Goal: Task Accomplishment & Management: Manage account settings

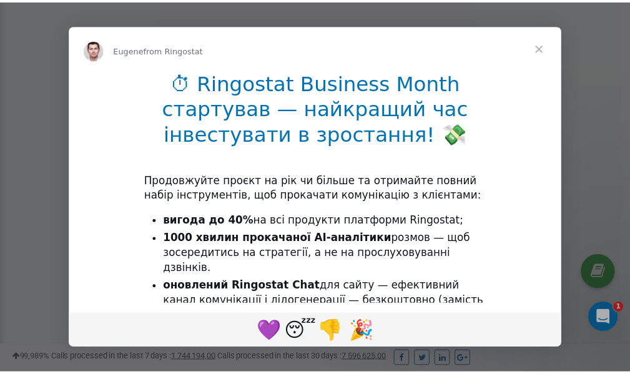
scroll to position [375, 0]
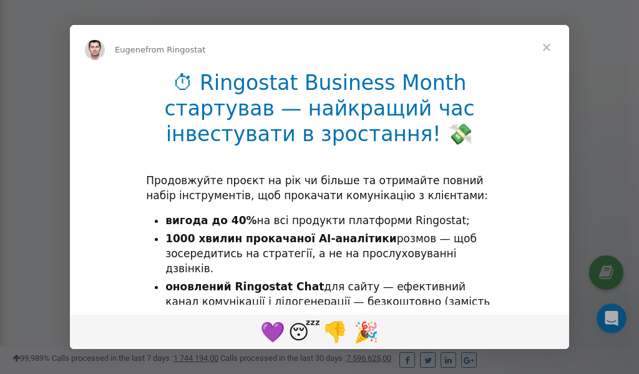
click at [548, 49] on span "Close" at bounding box center [546, 47] width 45 height 45
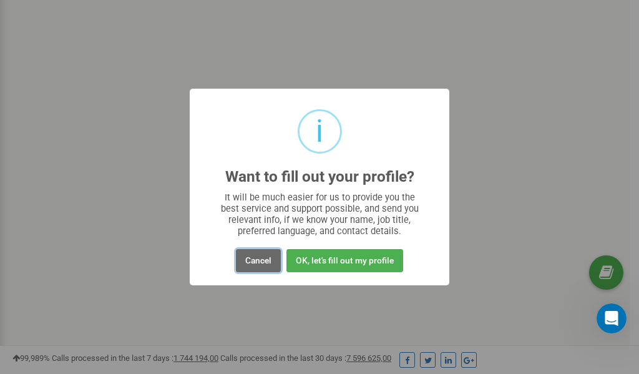
click at [261, 260] on button "Cancel" at bounding box center [258, 260] width 45 height 23
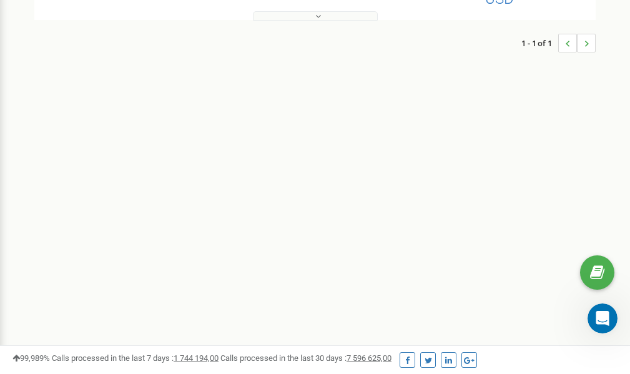
scroll to position [0, 0]
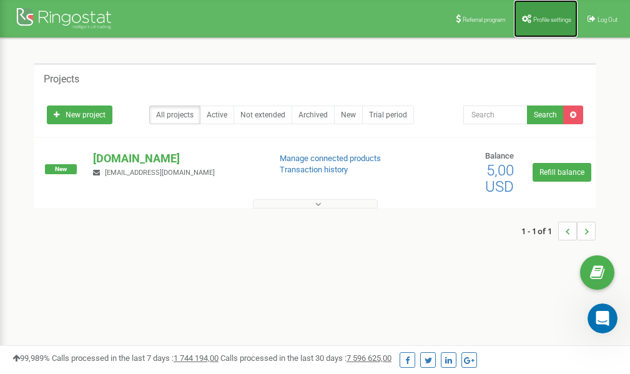
click at [545, 19] on span "Profile settings" at bounding box center [552, 19] width 38 height 7
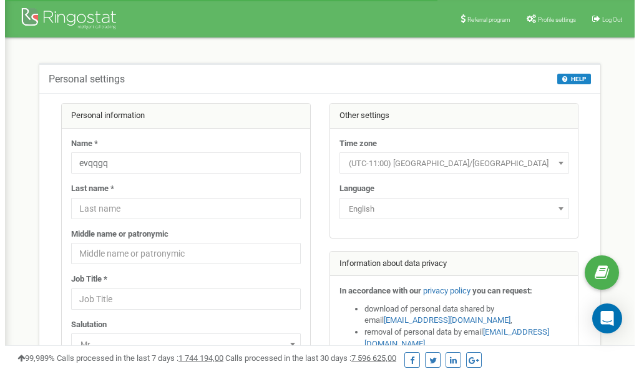
scroll to position [62, 0]
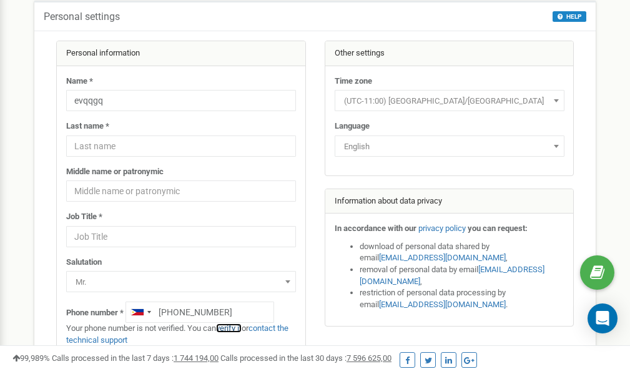
click at [238, 328] on link "verify it" at bounding box center [229, 327] width 26 height 9
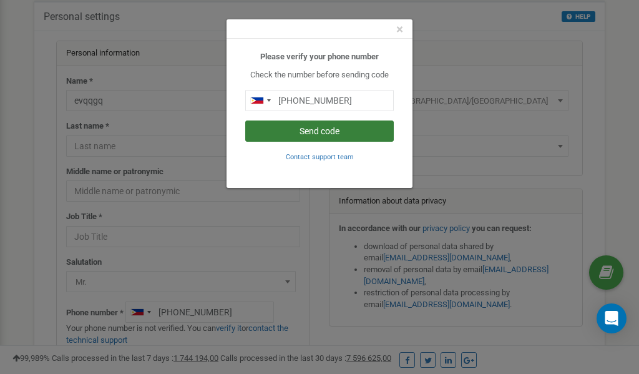
click at [341, 133] on button "Send code" at bounding box center [319, 130] width 148 height 21
